Goal: Information Seeking & Learning: Learn about a topic

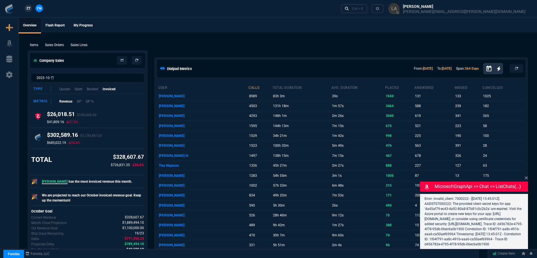
click at [83, 46] on p "Sales Lines" at bounding box center [79, 44] width 17 height 5
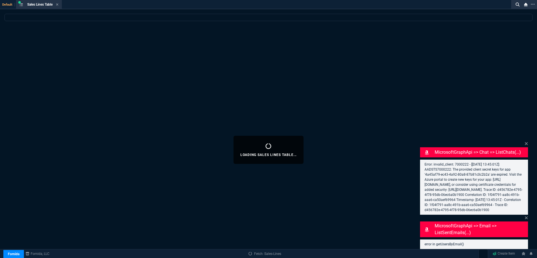
select select
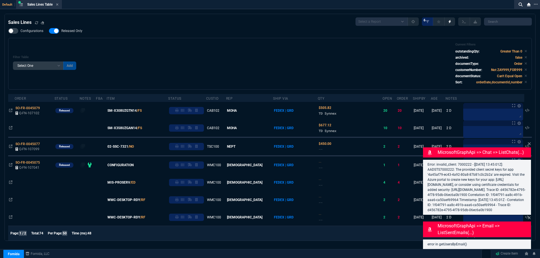
click at [72, 32] on span "Released Only" at bounding box center [71, 31] width 21 height 4
click at [49, 31] on input "Released Only" at bounding box center [49, 31] width 0 height 0
checkbox input "false"
click at [209, 37] on div "Configurations Released Only Filter Table Select One Add Filter () Age () ATS (…" at bounding box center [270, 59] width 524 height 62
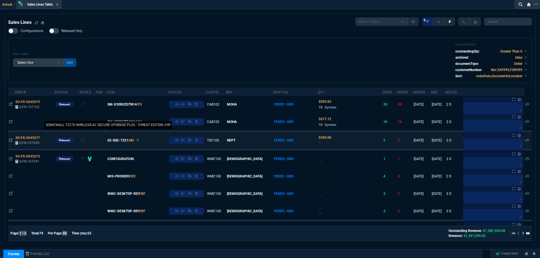
click at [119, 142] on span "02-SSC-7321" at bounding box center [117, 140] width 21 height 5
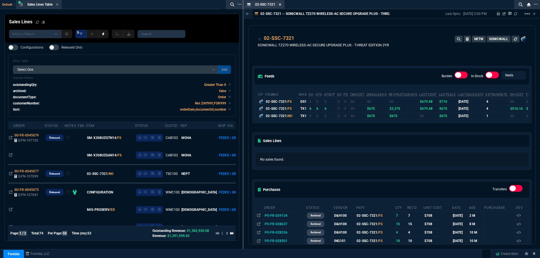
click at [280, 4] on icon at bounding box center [280, 4] width 2 height 2
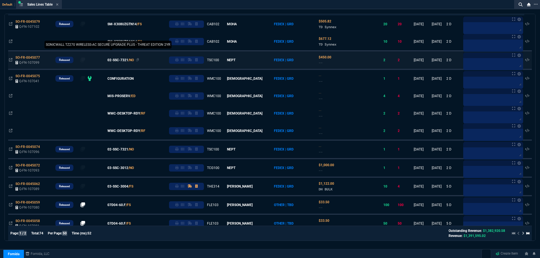
scroll to position [84, 0]
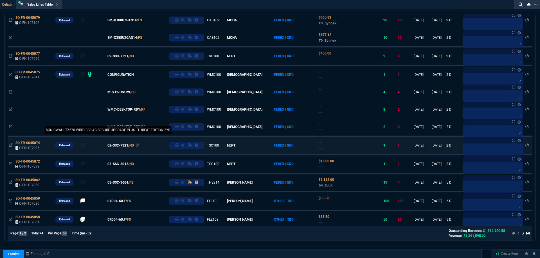
click at [128, 148] on span "02-SSC-7321" at bounding box center [117, 145] width 21 height 5
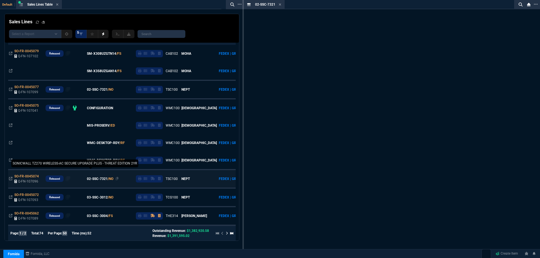
scroll to position [118, 0]
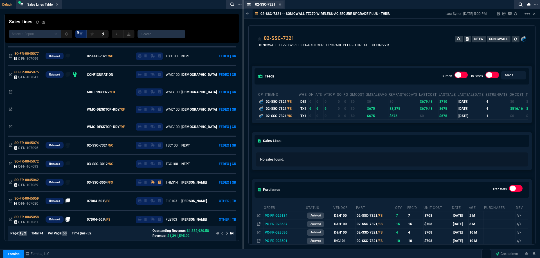
click at [281, 5] on icon at bounding box center [280, 4] width 3 height 3
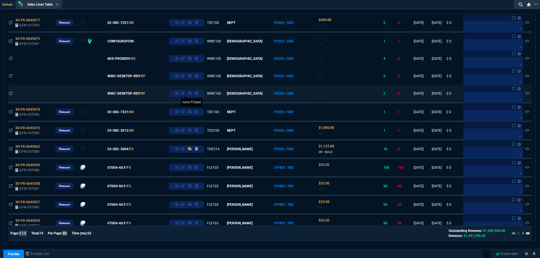
scroll to position [84, 0]
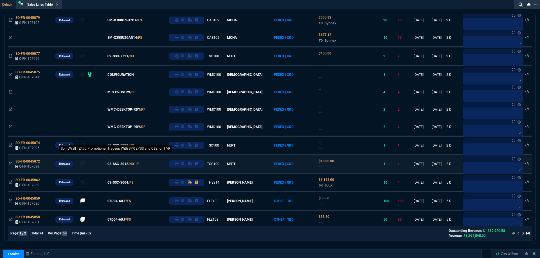
click at [120, 165] on span "03-SSC-3012" at bounding box center [117, 164] width 21 height 5
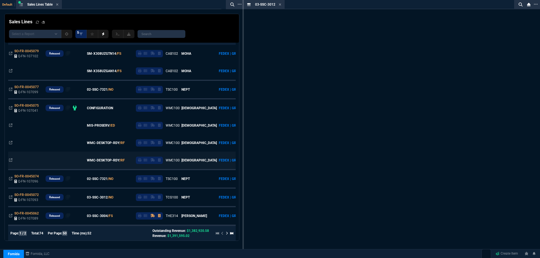
scroll to position [118, 0]
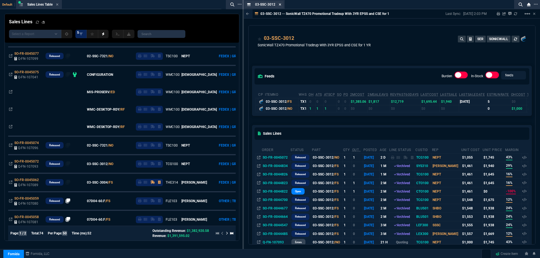
click at [280, 5] on icon at bounding box center [280, 4] width 3 height 3
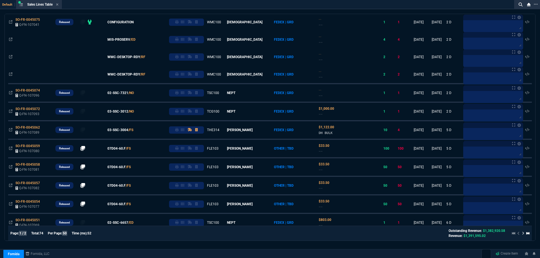
scroll to position [0, 0]
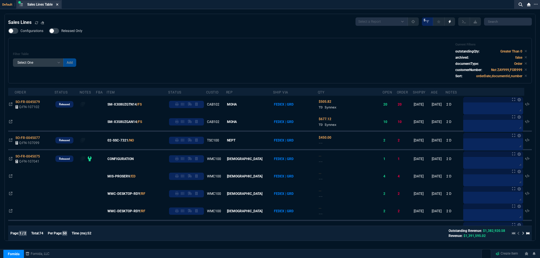
click at [58, 3] on icon at bounding box center [57, 4] width 3 height 3
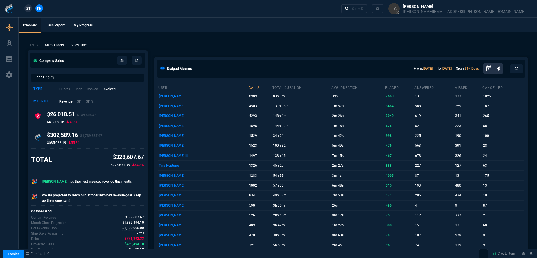
click at [31, 8] on link "ZT" at bounding box center [28, 8] width 8 height 8
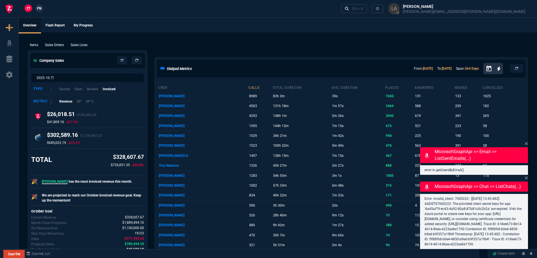
click at [80, 44] on p "Sales Lines" at bounding box center [79, 44] width 17 height 5
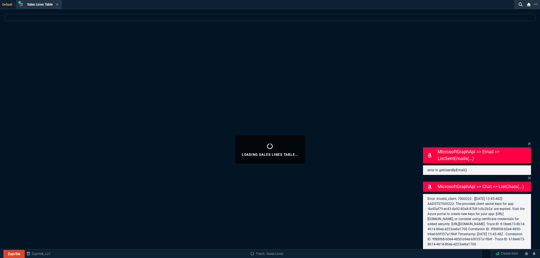
select select
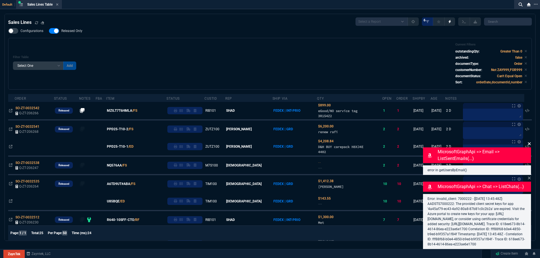
click at [529, 144] on icon at bounding box center [529, 144] width 3 height 3
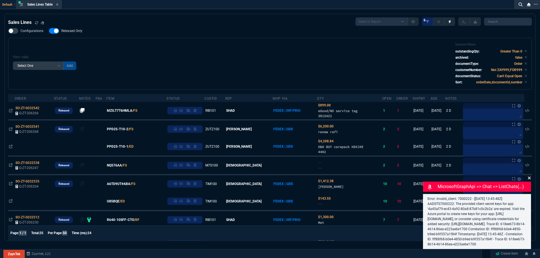
click at [530, 179] on icon at bounding box center [529, 178] width 3 height 3
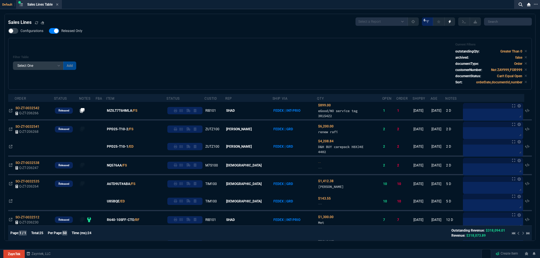
click at [79, 34] on nx-fornida-field-switch-one "Released Only" at bounding box center [68, 32] width 39 height 5
click at [79, 32] on span "Released Only" at bounding box center [71, 31] width 21 height 4
click at [49, 31] on input "Released Only" at bounding box center [49, 31] width 0 height 0
checkbox input "false"
click at [219, 54] on div "Filter Table Select One Add Filter () Age () ATS () Cond (itemVariantCode) Cust…" at bounding box center [270, 64] width 514 height 42
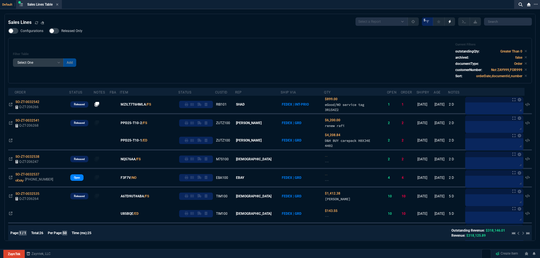
drag, startPoint x: 222, startPoint y: 231, endPoint x: 194, endPoint y: 57, distance: 176.3
click at [194, 57] on div "Filter Table Select One Add Filter () Age () ATS () Cond (itemVariantCode) Cust…" at bounding box center [270, 61] width 514 height 36
click at [178, 46] on div "Filter Table Select One Add Filter () Age () ATS () Cond (itemVariantCode) Cust…" at bounding box center [270, 61] width 514 height 36
click at [167, 37] on div "Configurations Released Only Filter Table Select One Add Filter () Age () ATS (…" at bounding box center [270, 55] width 524 height 55
click at [58, 7] on nx-icon at bounding box center [57, 5] width 3 height 4
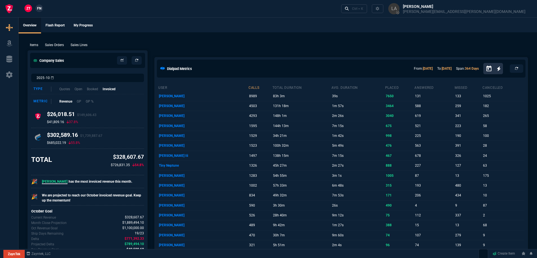
click at [43, 10] on nx-fornida-client-manager "ZT FN" at bounding box center [34, 8] width 22 height 8
click at [40, 9] on span "FN" at bounding box center [39, 8] width 4 height 5
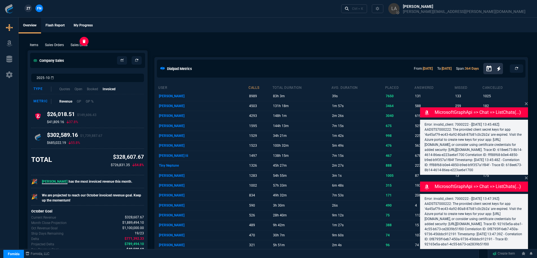
click at [85, 43] on p "Sales Lines" at bounding box center [79, 44] width 17 height 5
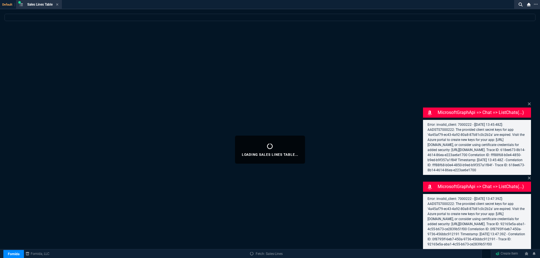
select select
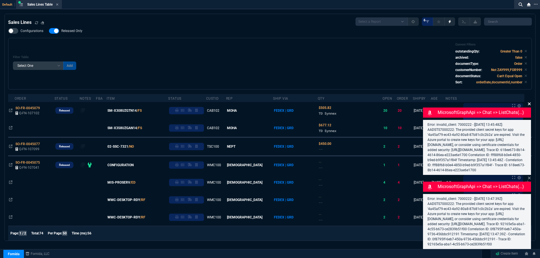
click at [528, 102] on icon at bounding box center [529, 104] width 3 height 4
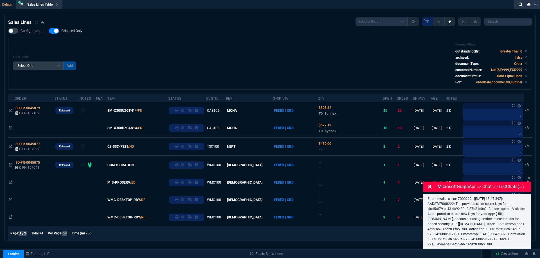
click at [529, 176] on icon at bounding box center [529, 178] width 3 height 4
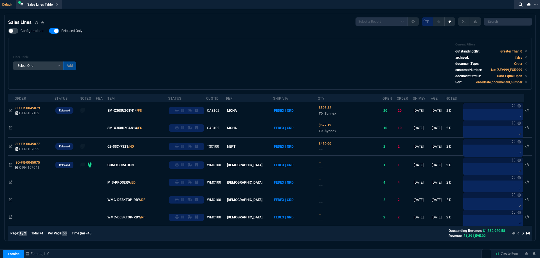
click at [85, 31] on label "Released Only" at bounding box center [68, 31] width 39 height 6
click at [49, 31] on input "Released Only" at bounding box center [49, 31] width 0 height 0
checkbox input "false"
click at [280, 50] on div "Filter Table Select One Add Filter () Age () ATS () Cond (itemVariantCode) Cust…" at bounding box center [270, 64] width 514 height 42
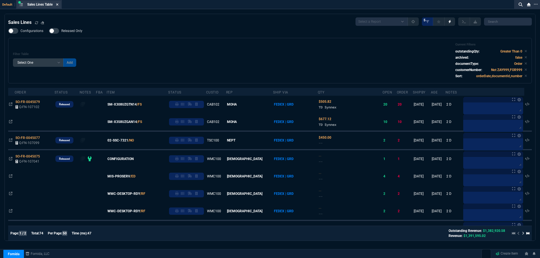
click at [58, 5] on icon at bounding box center [57, 4] width 2 height 2
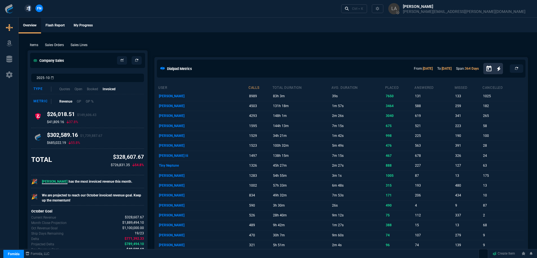
click at [29, 10] on span "ZT" at bounding box center [28, 8] width 4 height 5
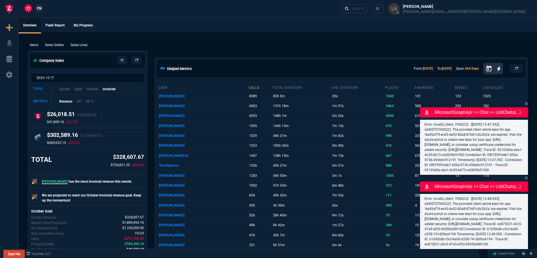
click at [84, 46] on p "Sales Lines" at bounding box center [79, 44] width 17 height 5
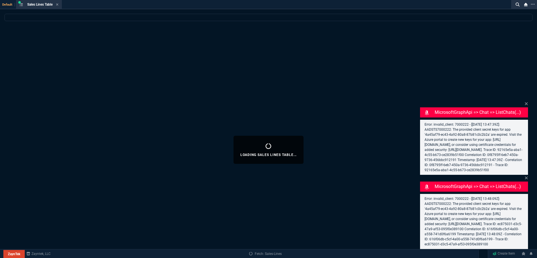
select select
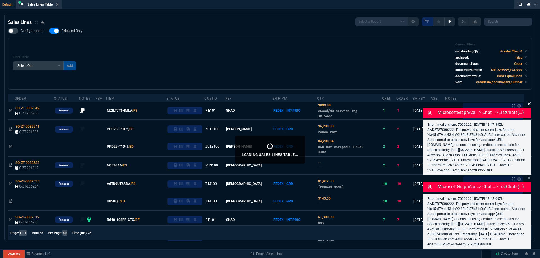
click at [530, 103] on icon at bounding box center [529, 104] width 3 height 3
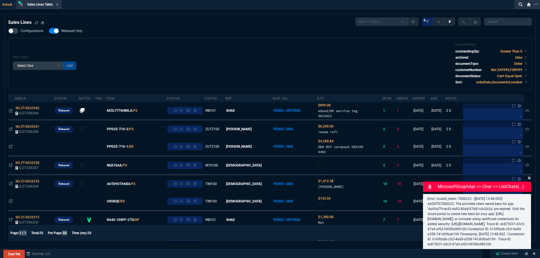
click at [530, 177] on icon at bounding box center [529, 178] width 3 height 3
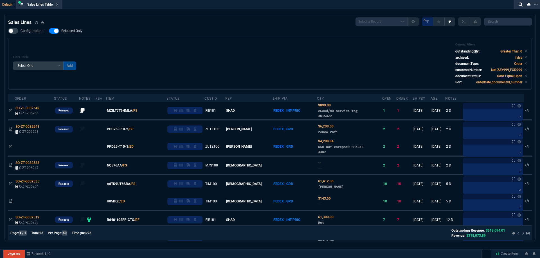
click at [64, 32] on span "Released Only" at bounding box center [71, 31] width 21 height 4
click at [49, 31] on input "Released Only" at bounding box center [49, 31] width 0 height 0
checkbox input "false"
click at [213, 45] on div "Filter Table Select One Add Filter () Age () ATS () Cond (itemVariantCode) Cust…" at bounding box center [270, 64] width 514 height 42
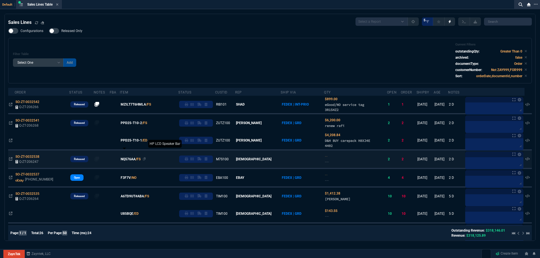
click at [131, 160] on span "NQ576AA" at bounding box center [128, 159] width 15 height 5
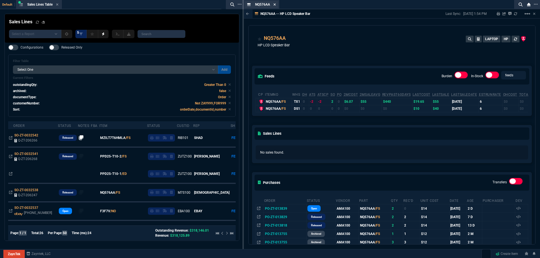
click at [274, 4] on icon at bounding box center [274, 4] width 3 height 3
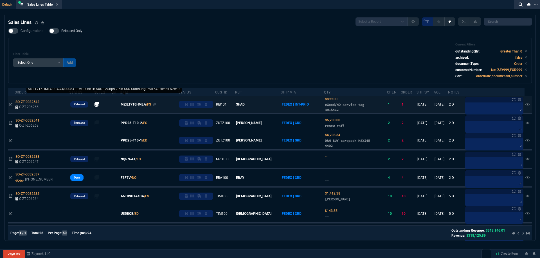
click at [136, 106] on span "MZILT7T6HMLA" at bounding box center [133, 104] width 25 height 5
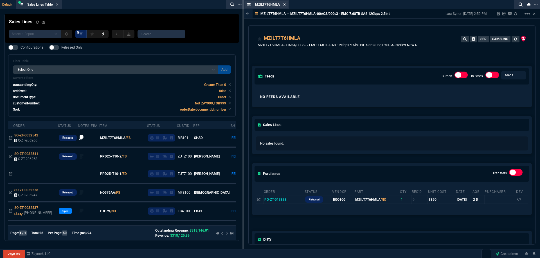
click at [284, 4] on icon at bounding box center [284, 4] width 3 height 3
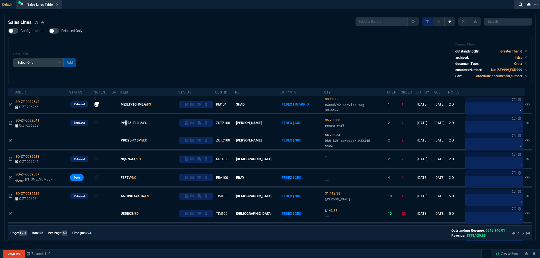
drag, startPoint x: 129, startPoint y: 125, endPoint x: 201, endPoint y: 115, distance: 72.9
click at [129, 125] on span "PPD25-T10-2" at bounding box center [131, 123] width 21 height 5
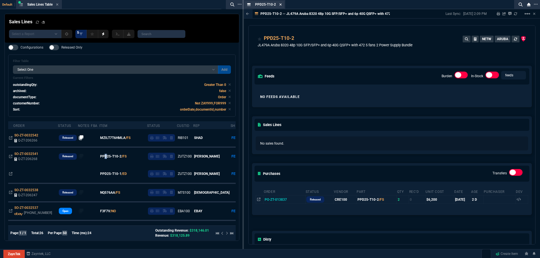
click at [282, 5] on icon at bounding box center [280, 4] width 3 height 3
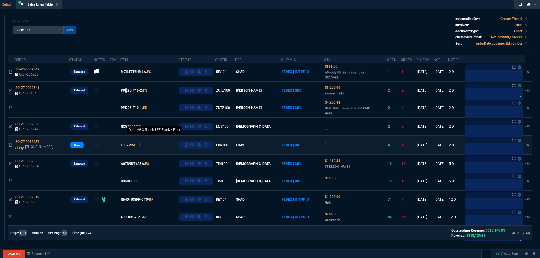
scroll to position [56, 0]
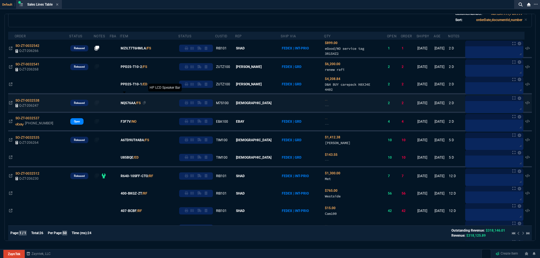
click at [130, 142] on span "A6TD9UT#ABA" at bounding box center [132, 140] width 23 height 5
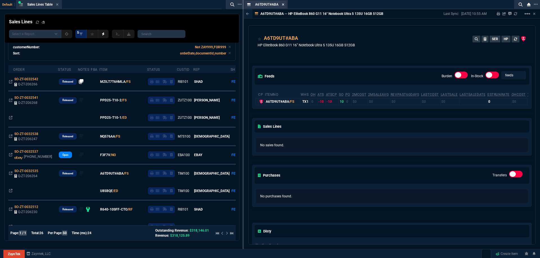
click at [282, 6] on icon at bounding box center [283, 4] width 3 height 3
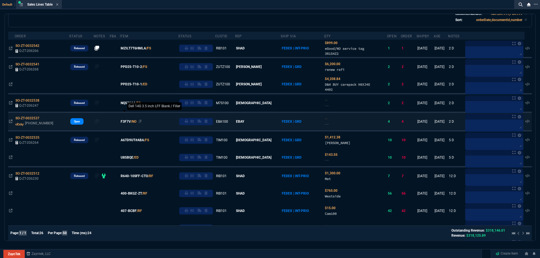
drag, startPoint x: 131, startPoint y: 157, endPoint x: 135, endPoint y: 156, distance: 3.8
click at [131, 158] on span "U85BQE" at bounding box center [127, 157] width 13 height 5
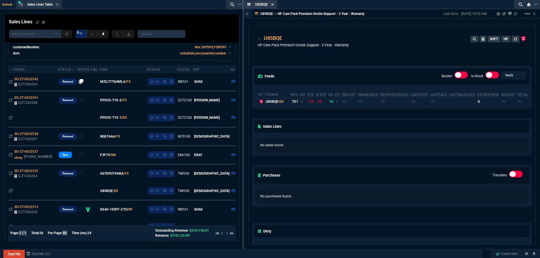
click at [272, 4] on icon at bounding box center [272, 4] width 3 height 3
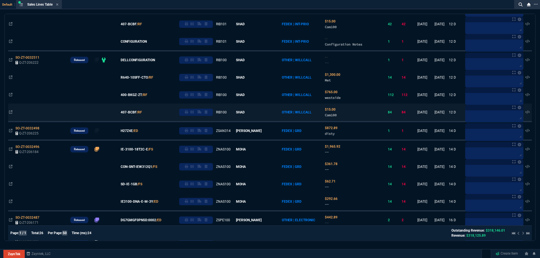
scroll to position [253, 0]
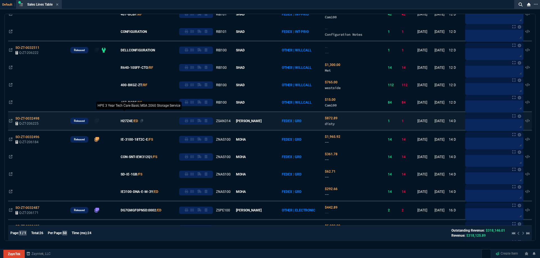
click at [129, 122] on span "H27Z4E" at bounding box center [127, 121] width 12 height 5
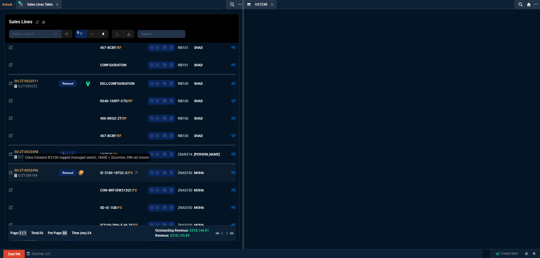
scroll to position [287, 0]
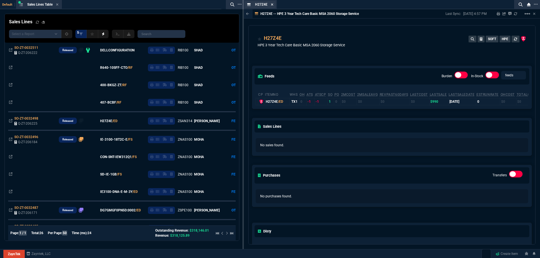
click at [272, 5] on icon at bounding box center [272, 4] width 3 height 3
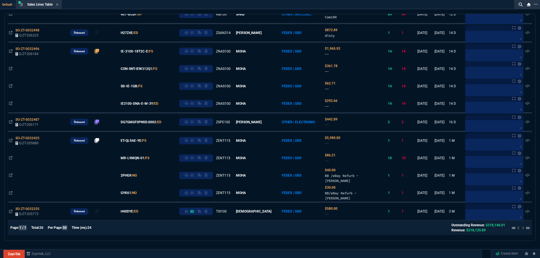
scroll to position [117, 0]
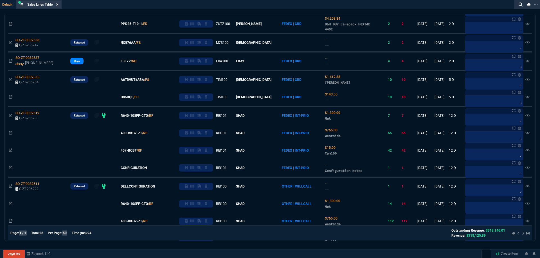
click at [58, 6] on fa-icon at bounding box center [57, 5] width 3 height 4
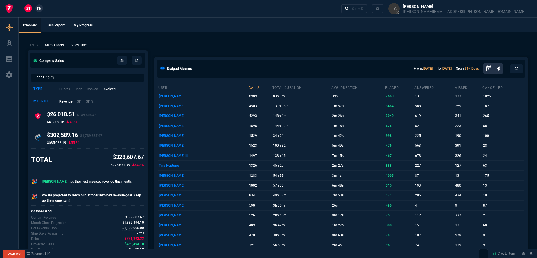
click at [40, 10] on span "FN" at bounding box center [39, 8] width 4 height 5
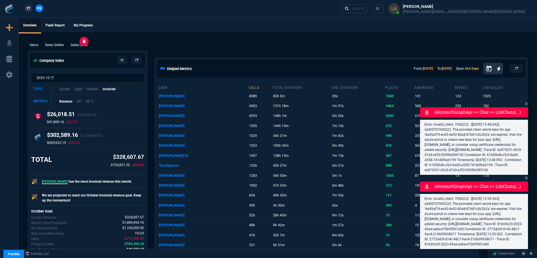
click at [80, 46] on p "Sales Lines" at bounding box center [79, 44] width 17 height 5
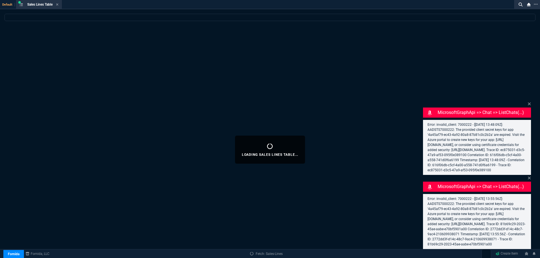
select select
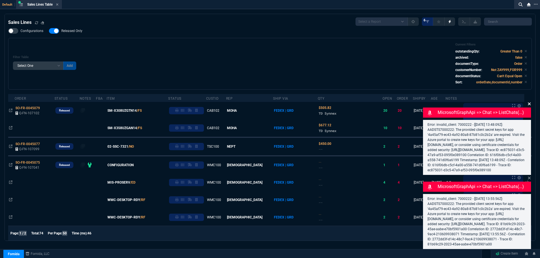
click at [530, 103] on icon at bounding box center [529, 104] width 3 height 3
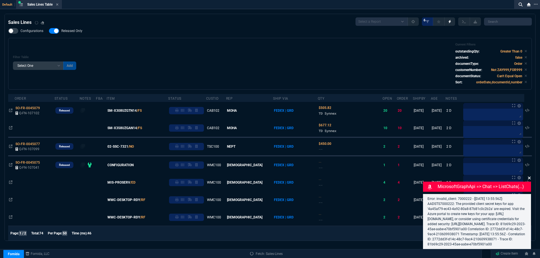
click at [530, 177] on icon at bounding box center [529, 178] width 3 height 3
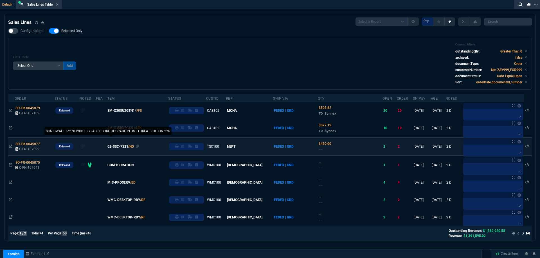
click at [120, 149] on span "02-SSC-7321" at bounding box center [117, 146] width 21 height 5
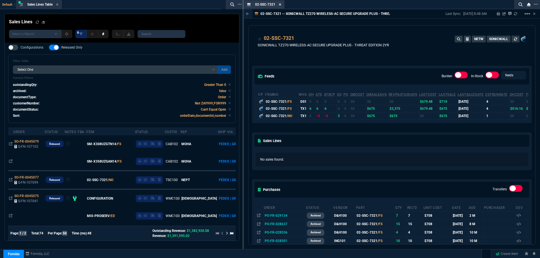
click at [280, 5] on icon at bounding box center [280, 4] width 2 height 2
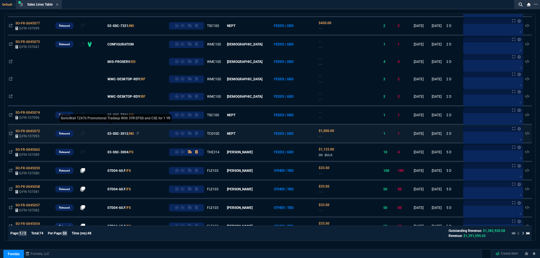
scroll to position [169, 0]
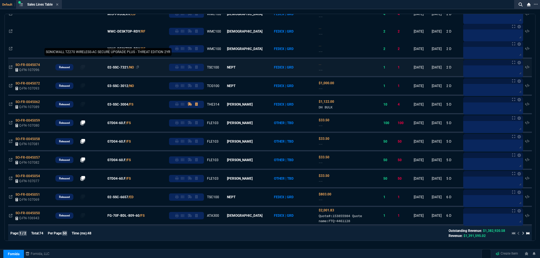
click at [125, 69] on span "02-SSC-7321" at bounding box center [117, 67] width 21 height 5
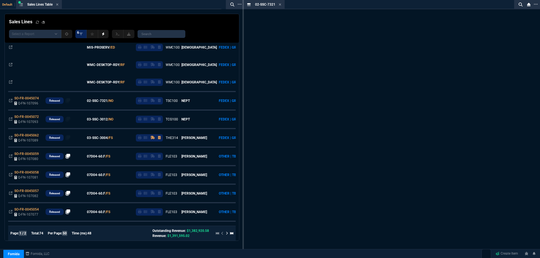
scroll to position [202, 0]
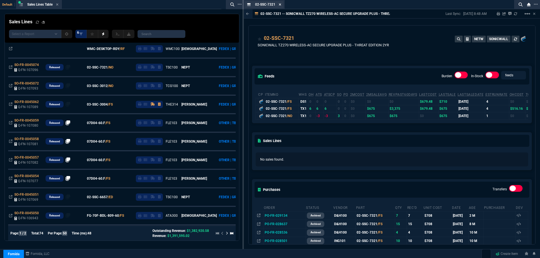
click at [279, 6] on icon at bounding box center [280, 4] width 3 height 3
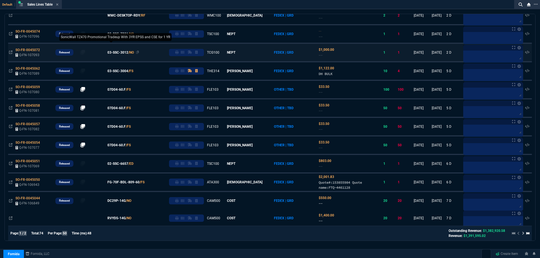
scroll to position [169, 0]
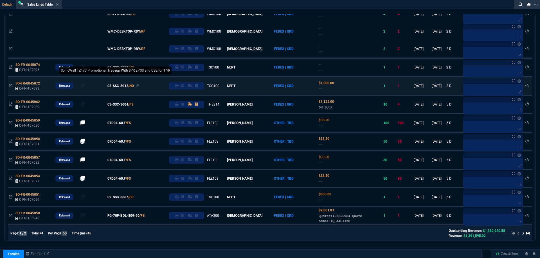
click at [123, 86] on span "03-SSC-3012" at bounding box center [117, 86] width 21 height 5
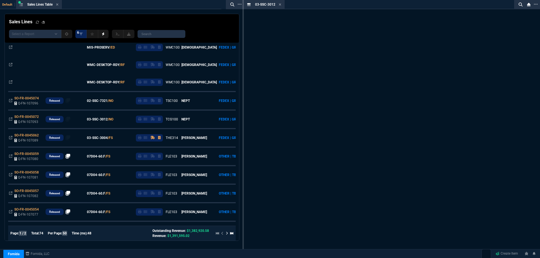
scroll to position [202, 0]
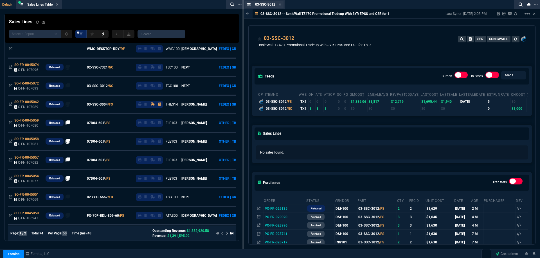
click at [282, 5] on div "03-SSC-3012 Item" at bounding box center [264, 4] width 39 height 7
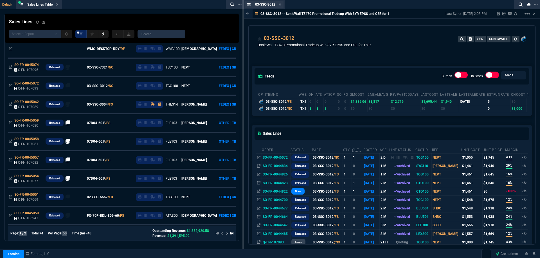
click at [279, 5] on icon at bounding box center [280, 4] width 3 height 3
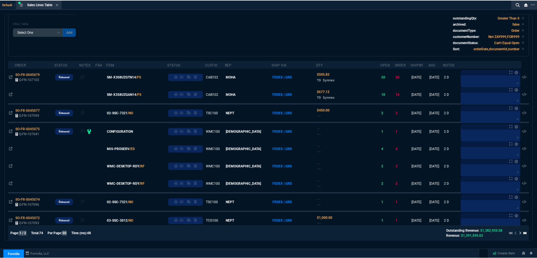
scroll to position [0, 0]
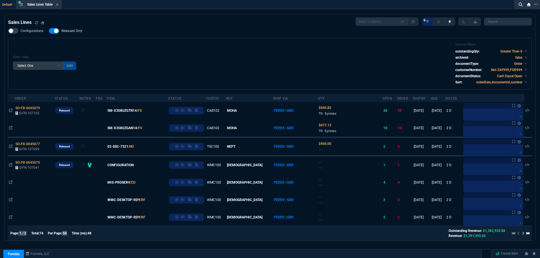
click at [80, 32] on span "Released Only" at bounding box center [71, 31] width 21 height 4
click at [49, 31] on input "Released Only" at bounding box center [49, 31] width 0 height 0
checkbox input "false"
click at [157, 58] on div "Filter Table Select One Add Filter () Age () ATS () Cond (itemVariantCode) Cust…" at bounding box center [270, 64] width 514 height 42
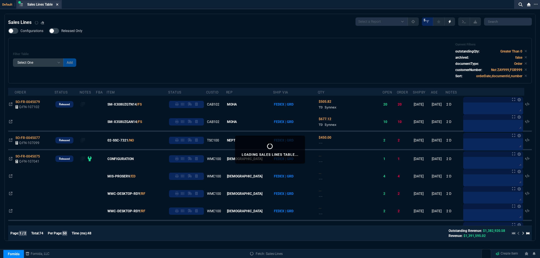
click at [58, 4] on icon at bounding box center [57, 4] width 2 height 2
